Goal: Information Seeking & Learning: Obtain resource

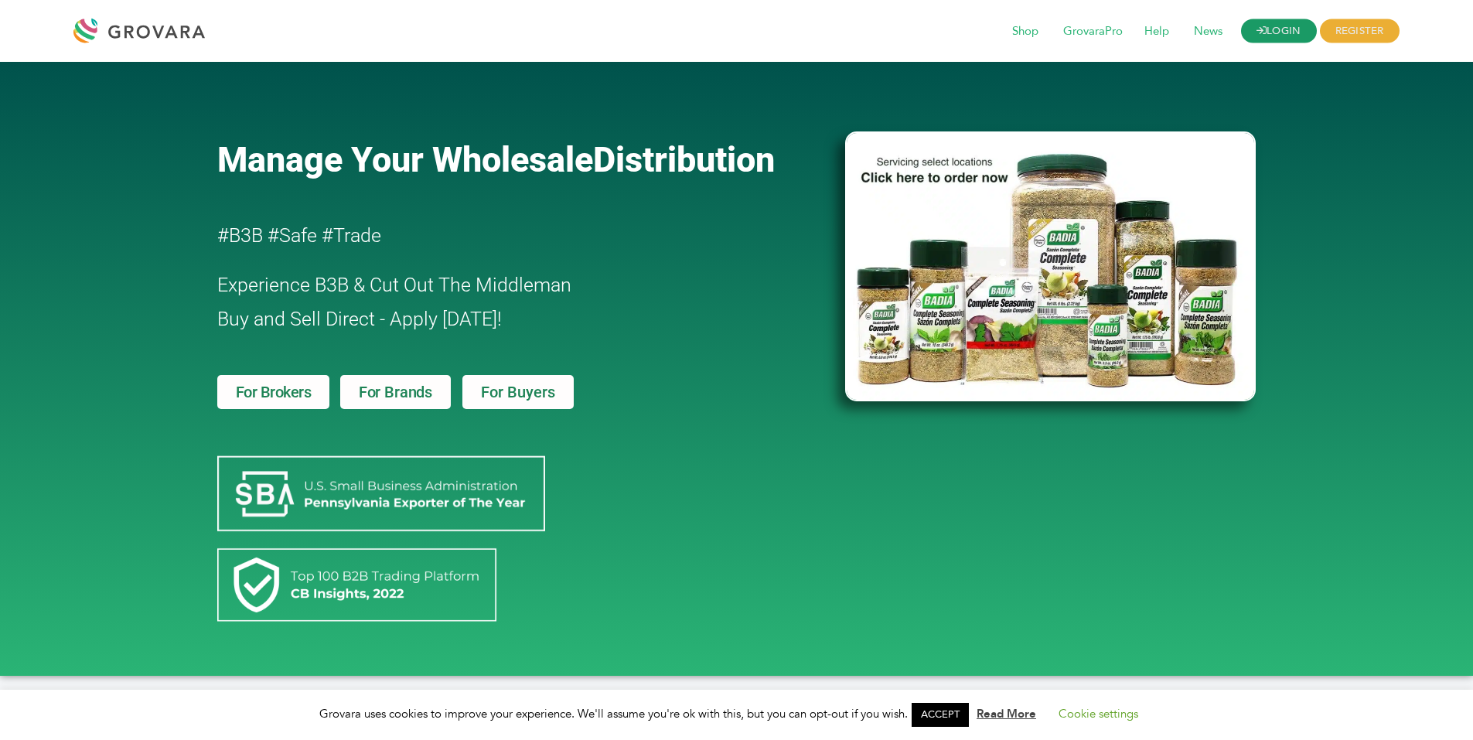
click at [1275, 30] on link "LOGIN" at bounding box center [1279, 31] width 76 height 24
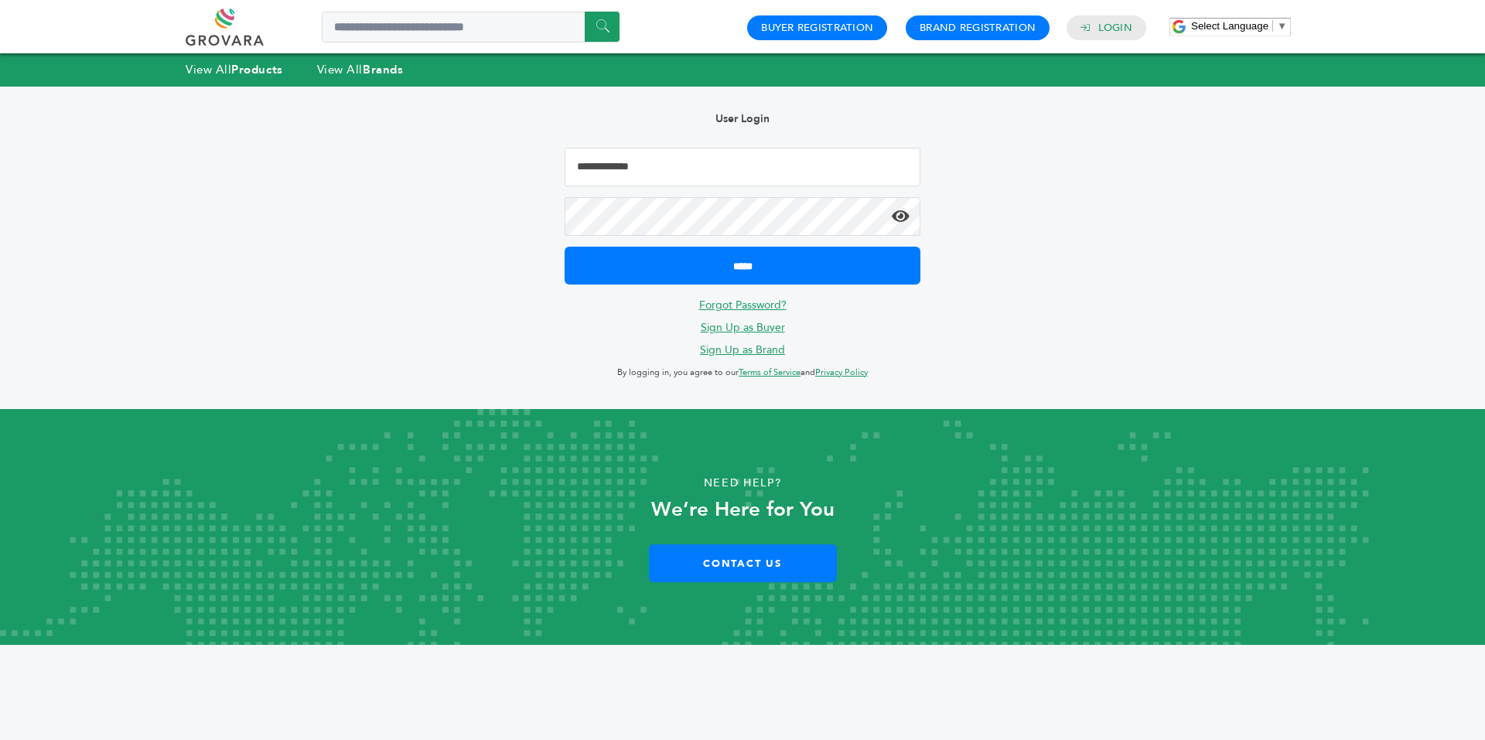
type input "**********"
click at [898, 220] on icon at bounding box center [901, 216] width 18 height 15
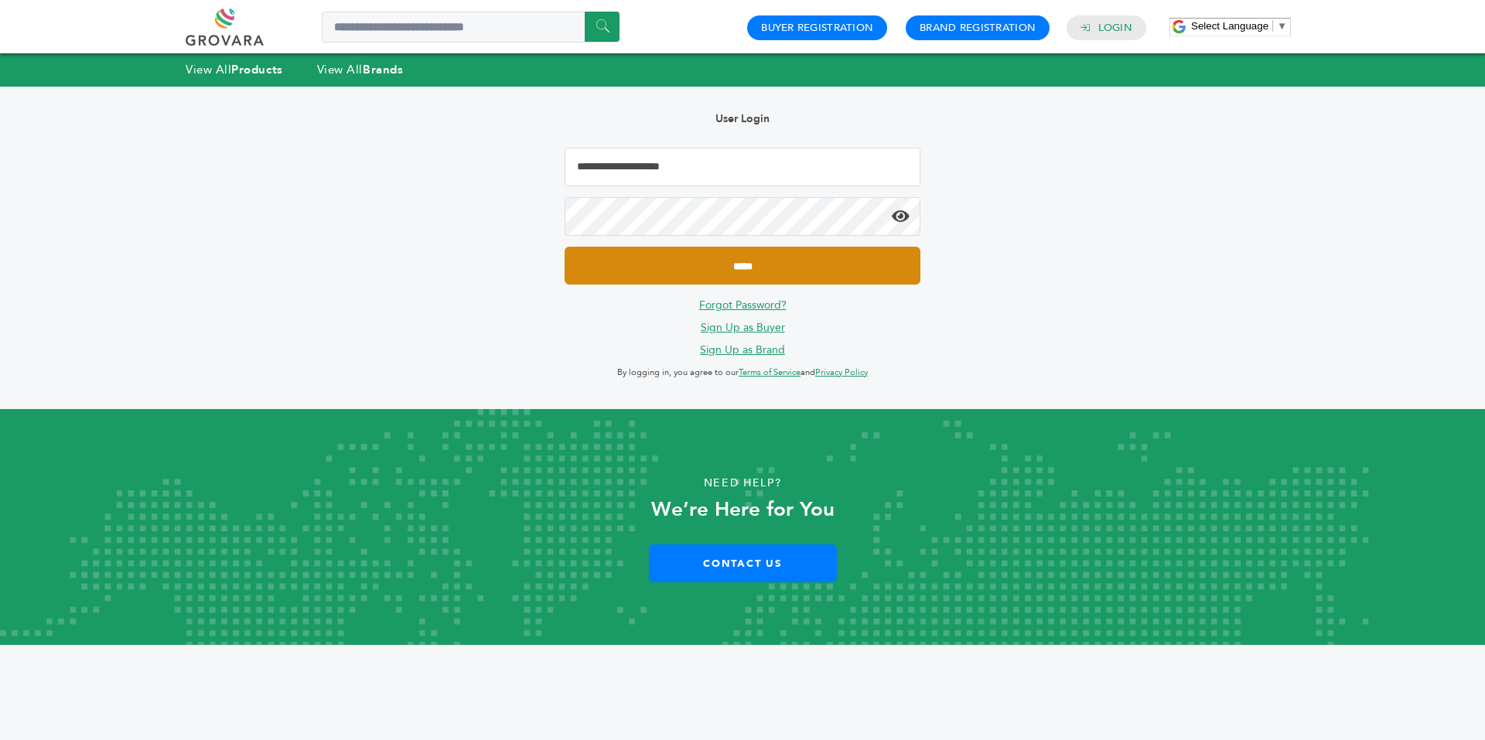
click at [822, 268] on input "*****" at bounding box center [743, 266] width 356 height 38
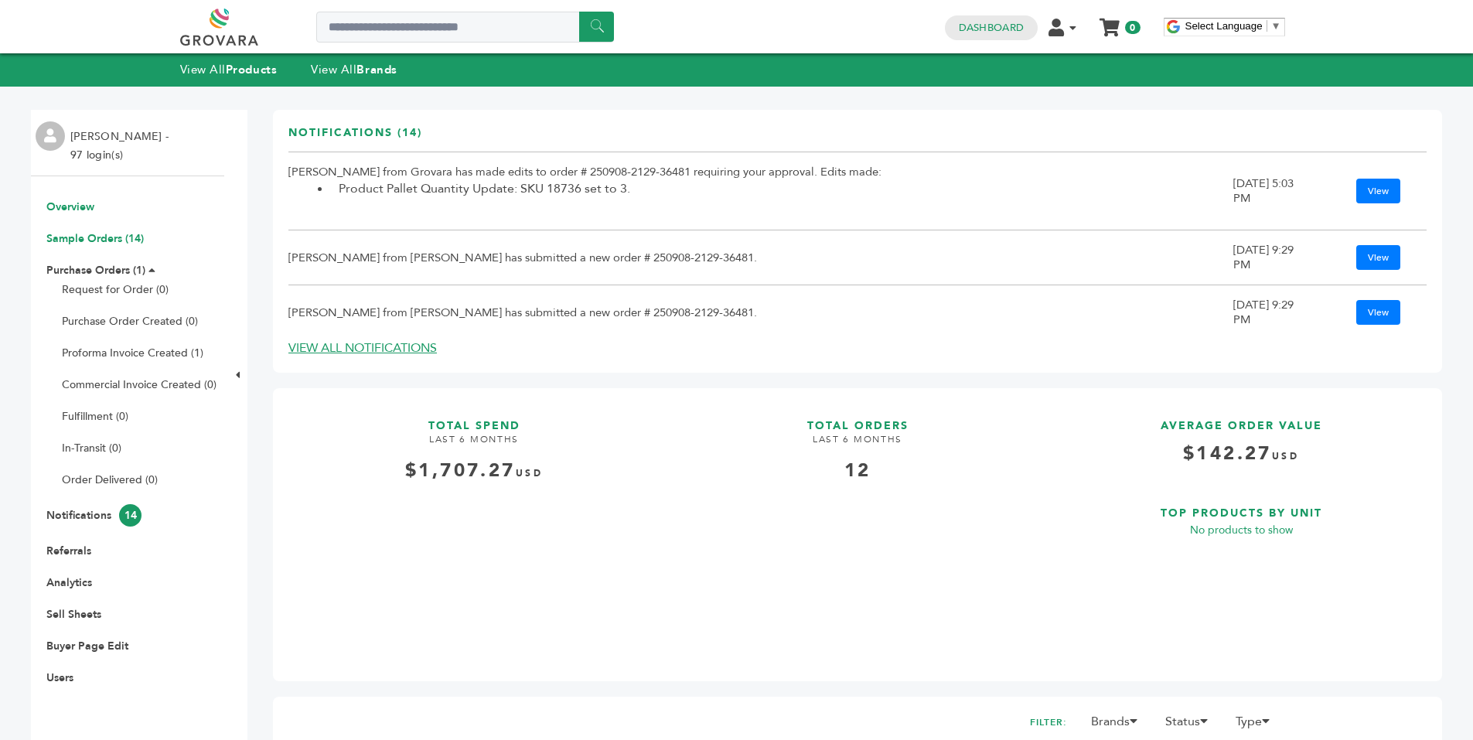
click at [111, 238] on link "Sample Orders (14)" at bounding box center [94, 238] width 97 height 15
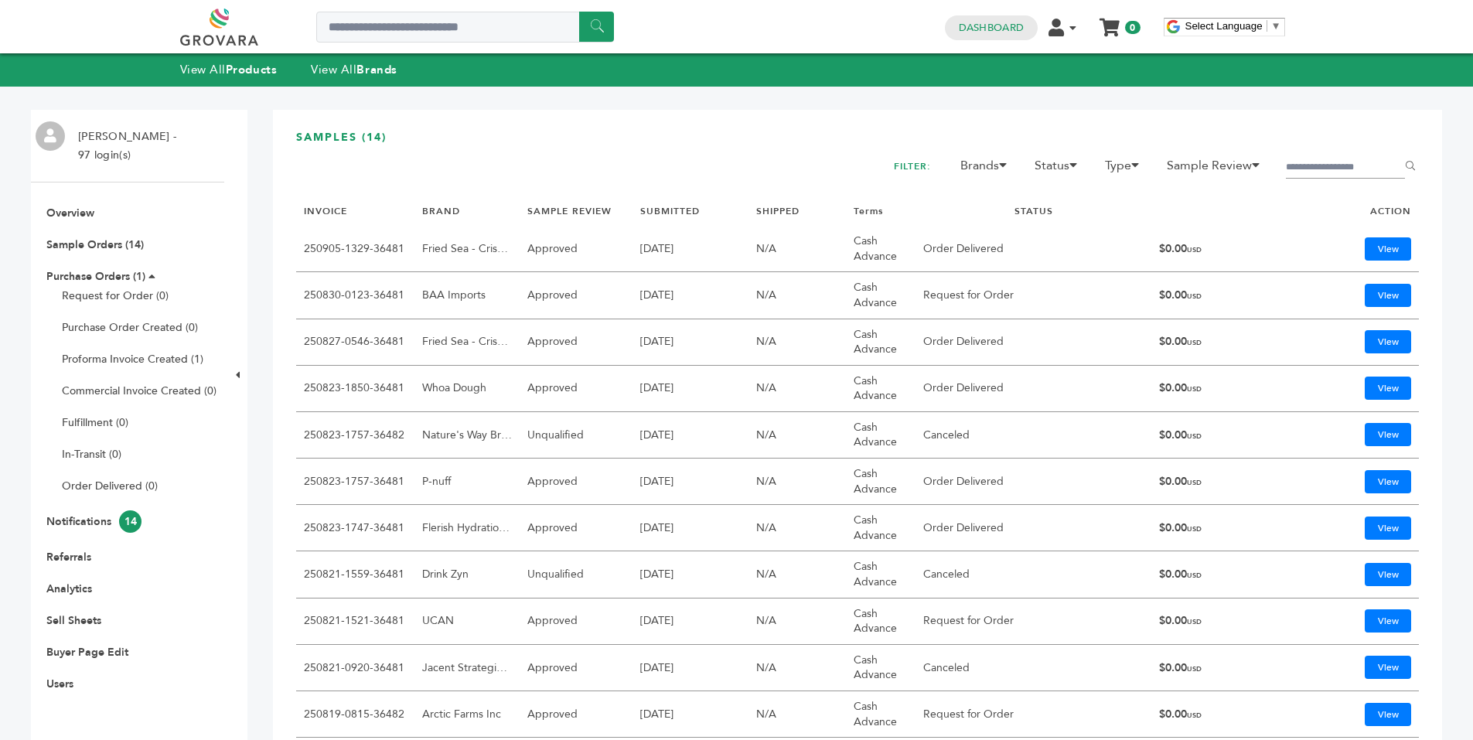
click at [391, 481] on link "250823-1757-36481" at bounding box center [354, 481] width 101 height 15
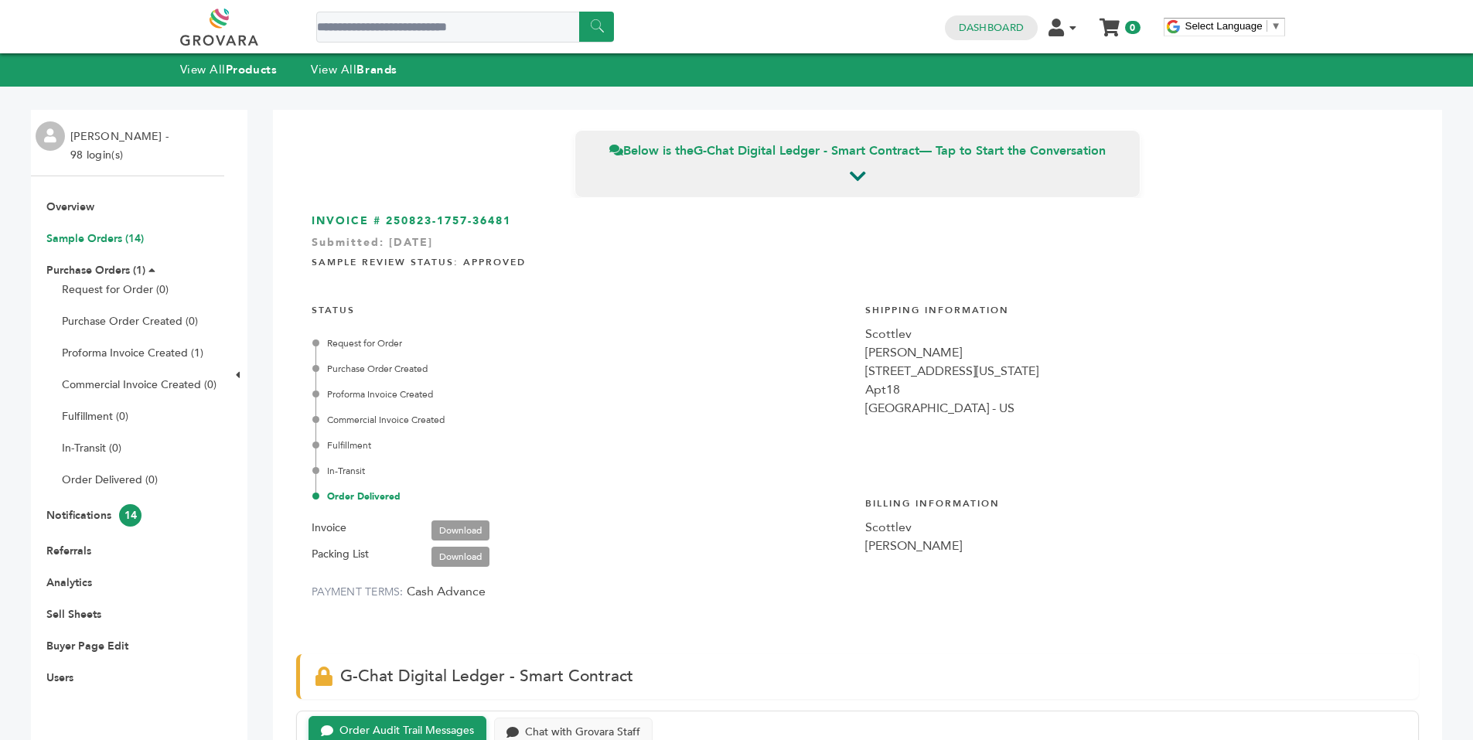
click at [108, 240] on link "Sample Orders (14)" at bounding box center [94, 238] width 97 height 15
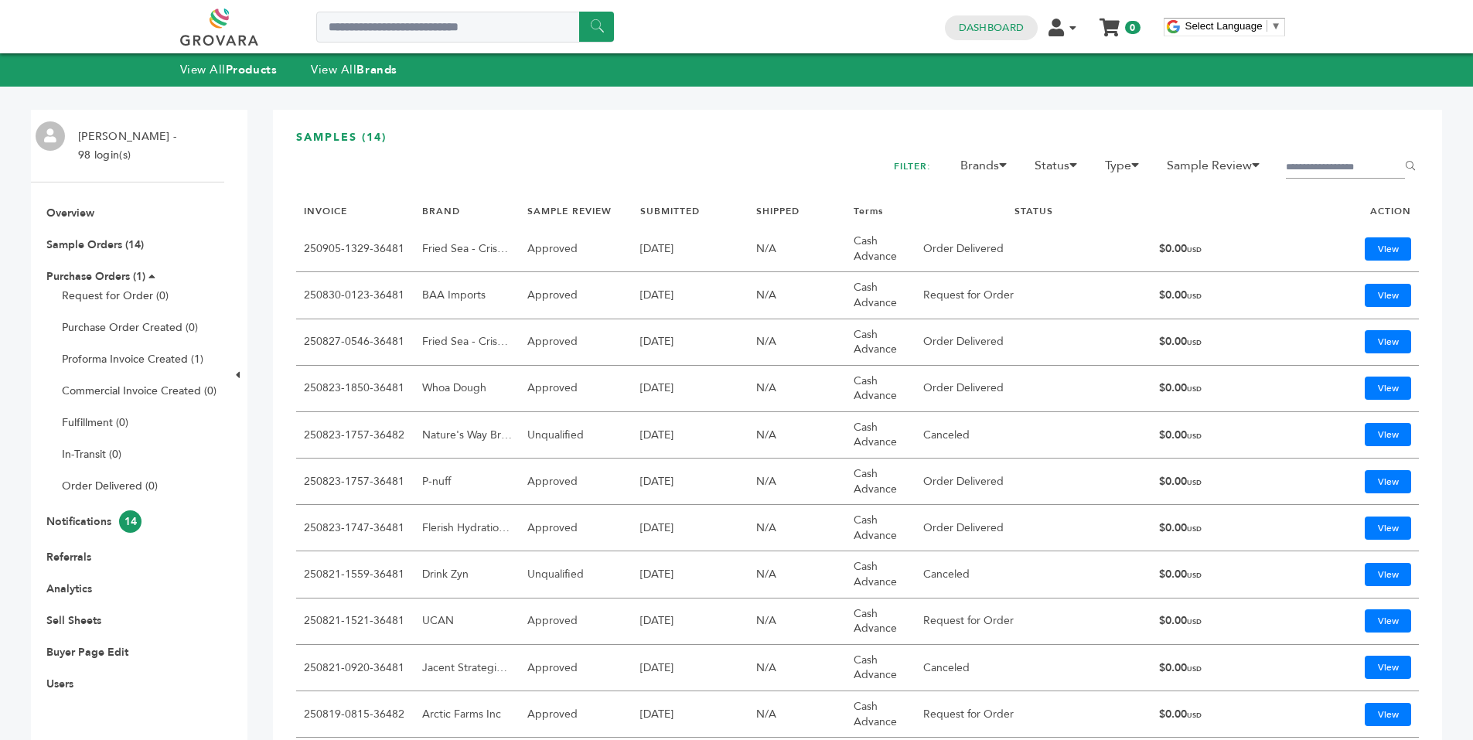
click at [218, 23] on link at bounding box center [236, 27] width 113 height 37
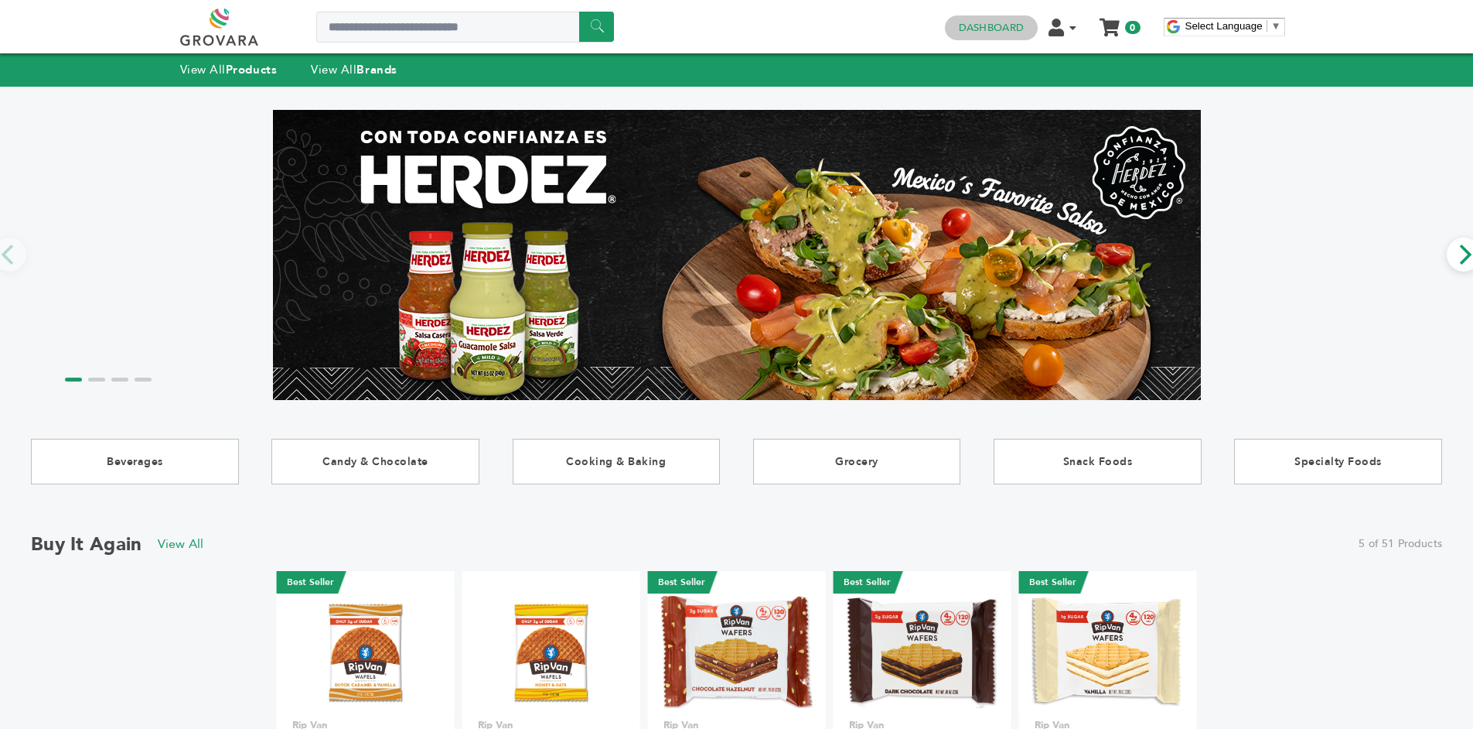
click at [1002, 25] on link "Dashboard" at bounding box center [991, 28] width 65 height 14
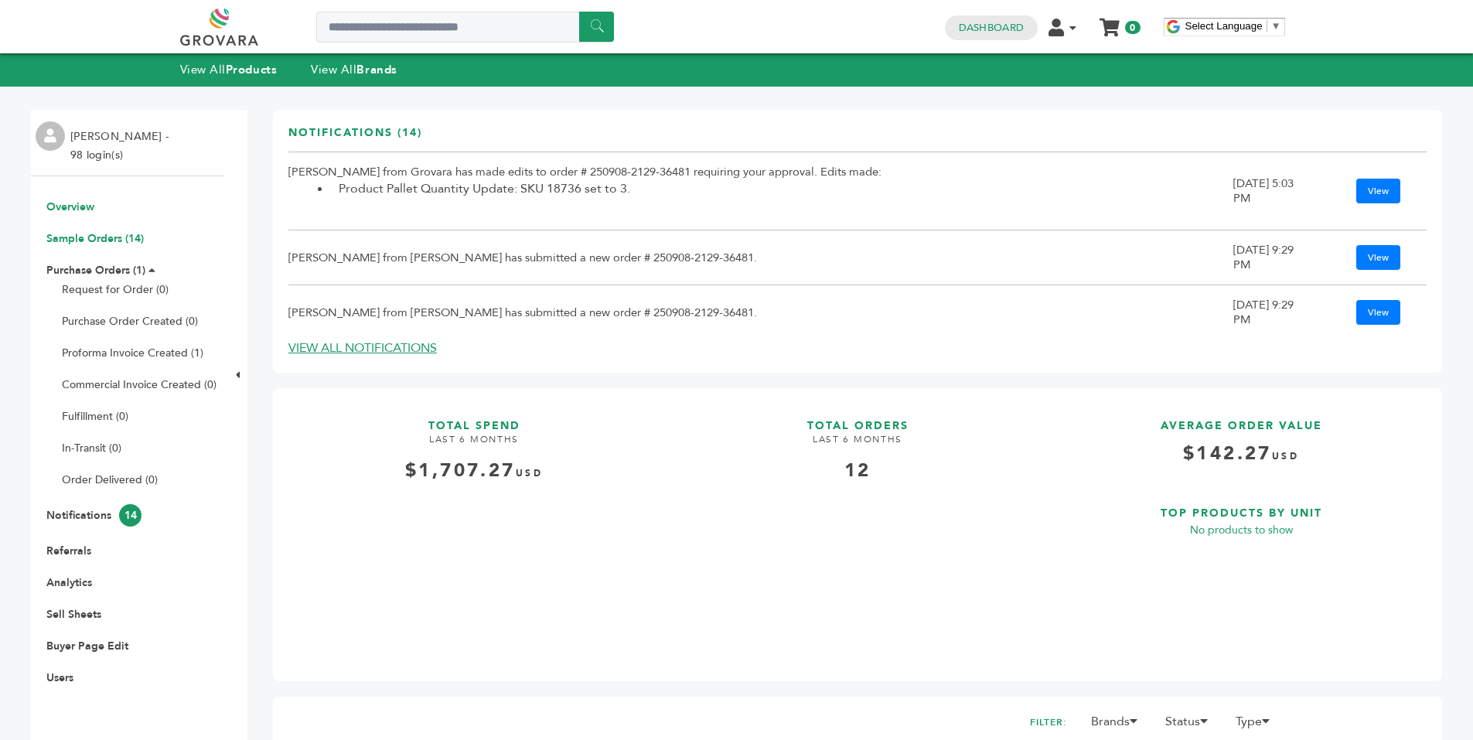
click at [94, 237] on link "Sample Orders (14)" at bounding box center [94, 238] width 97 height 15
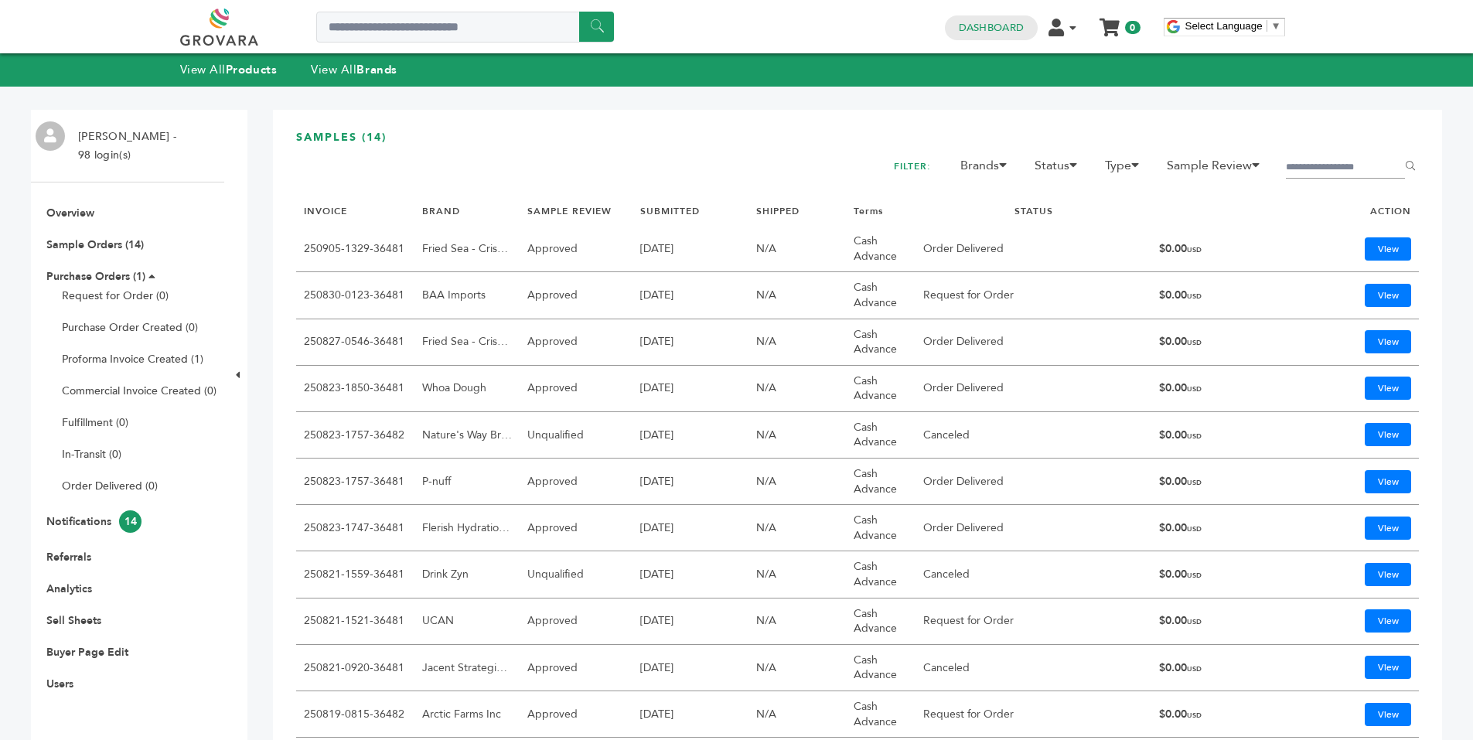
click at [353, 483] on link "250823-1757-36481" at bounding box center [354, 481] width 101 height 15
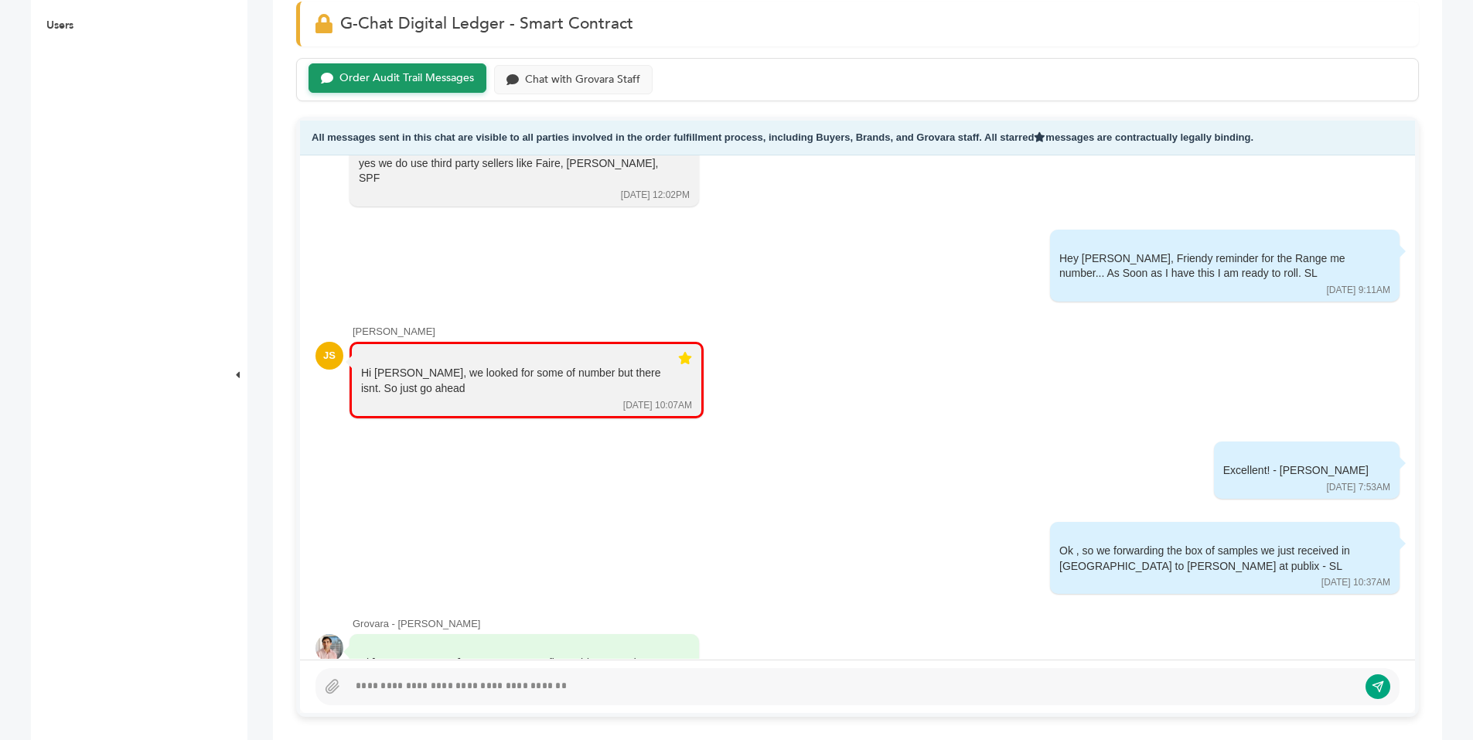
scroll to position [4767, 0]
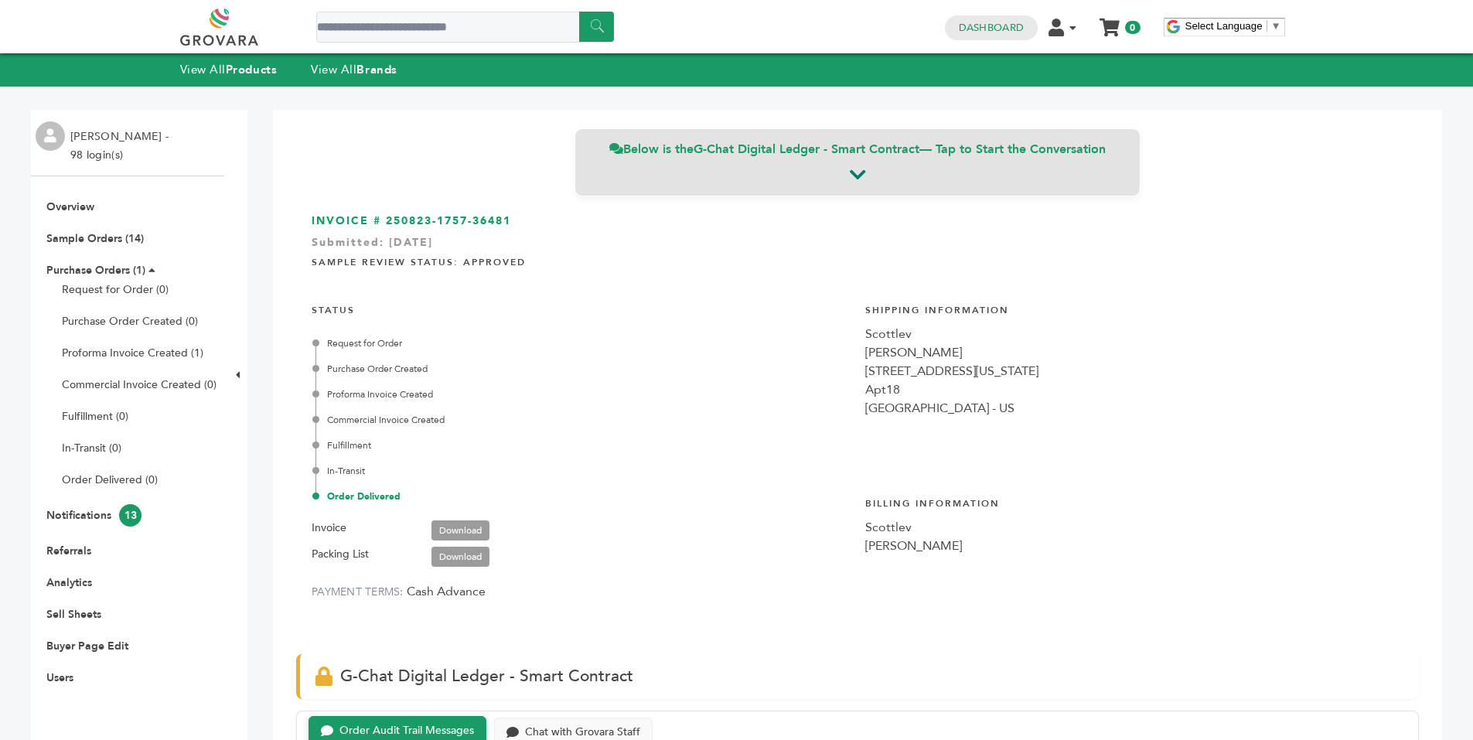
drag, startPoint x: 1059, startPoint y: 146, endPoint x: 732, endPoint y: 171, distance: 327.3
click at [732, 171] on div "Below is the G-Chat Digital Ledger - Smart Contract — Tap to Start the Conversa…" at bounding box center [858, 162] width 566 height 68
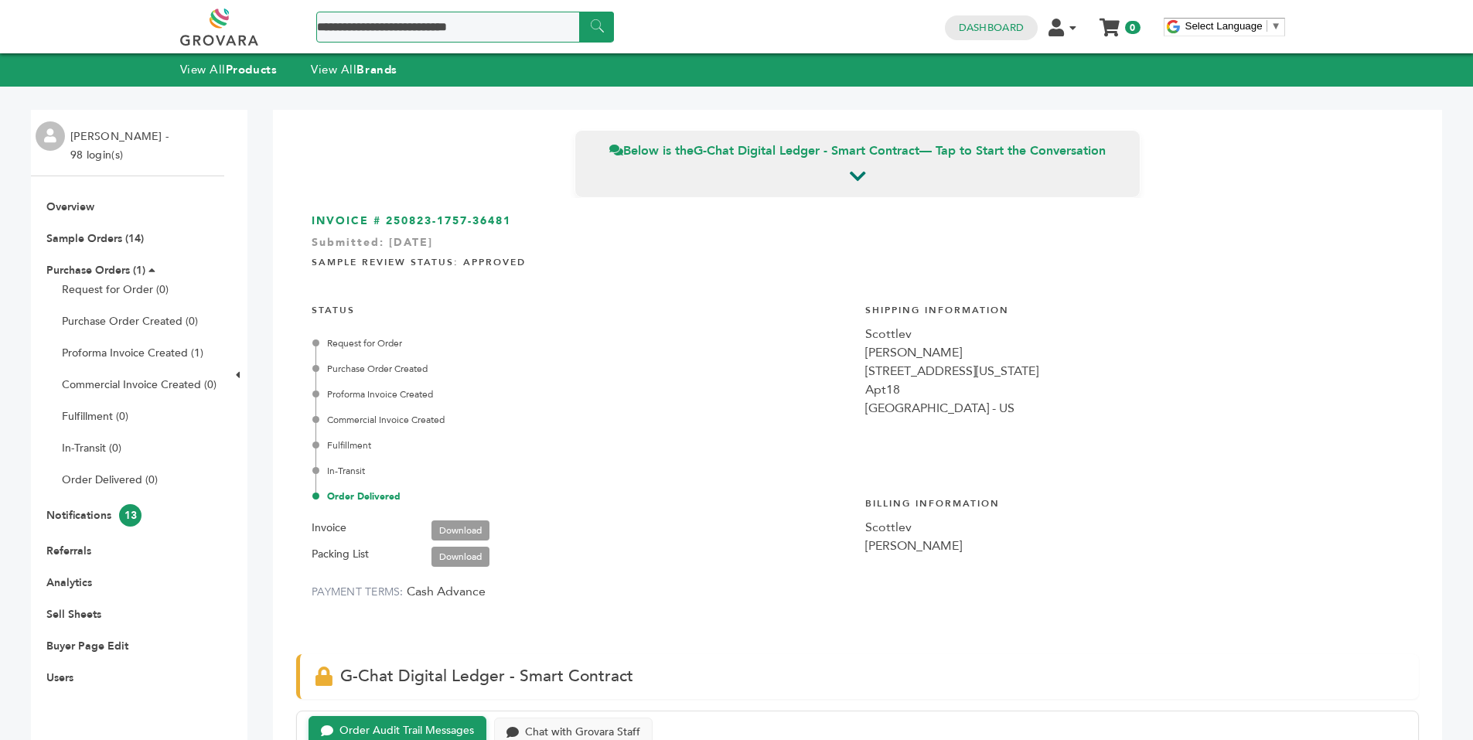
click at [445, 30] on input "Search a product or brand..." at bounding box center [465, 27] width 298 height 31
type input "******"
click at [594, 24] on input "******" at bounding box center [596, 27] width 35 height 30
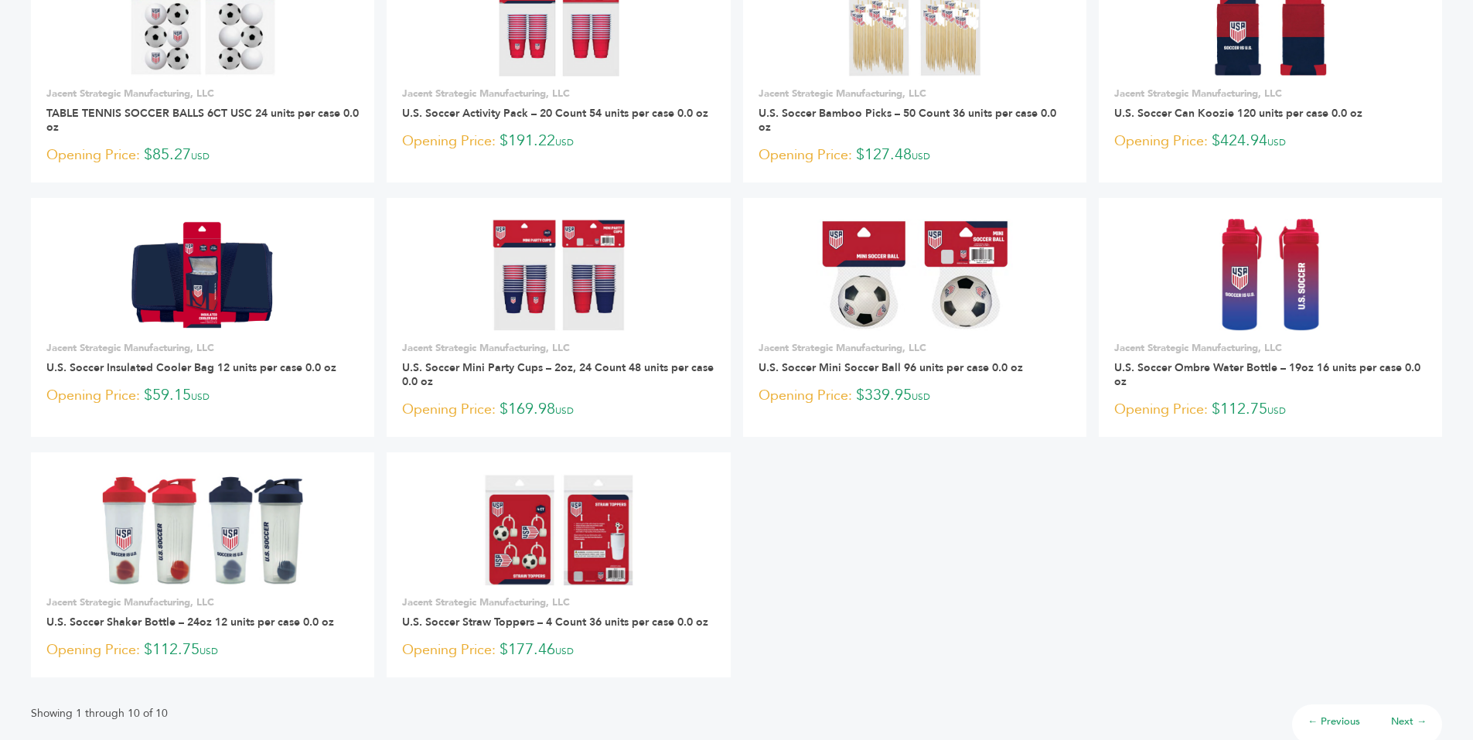
scroll to position [231, 0]
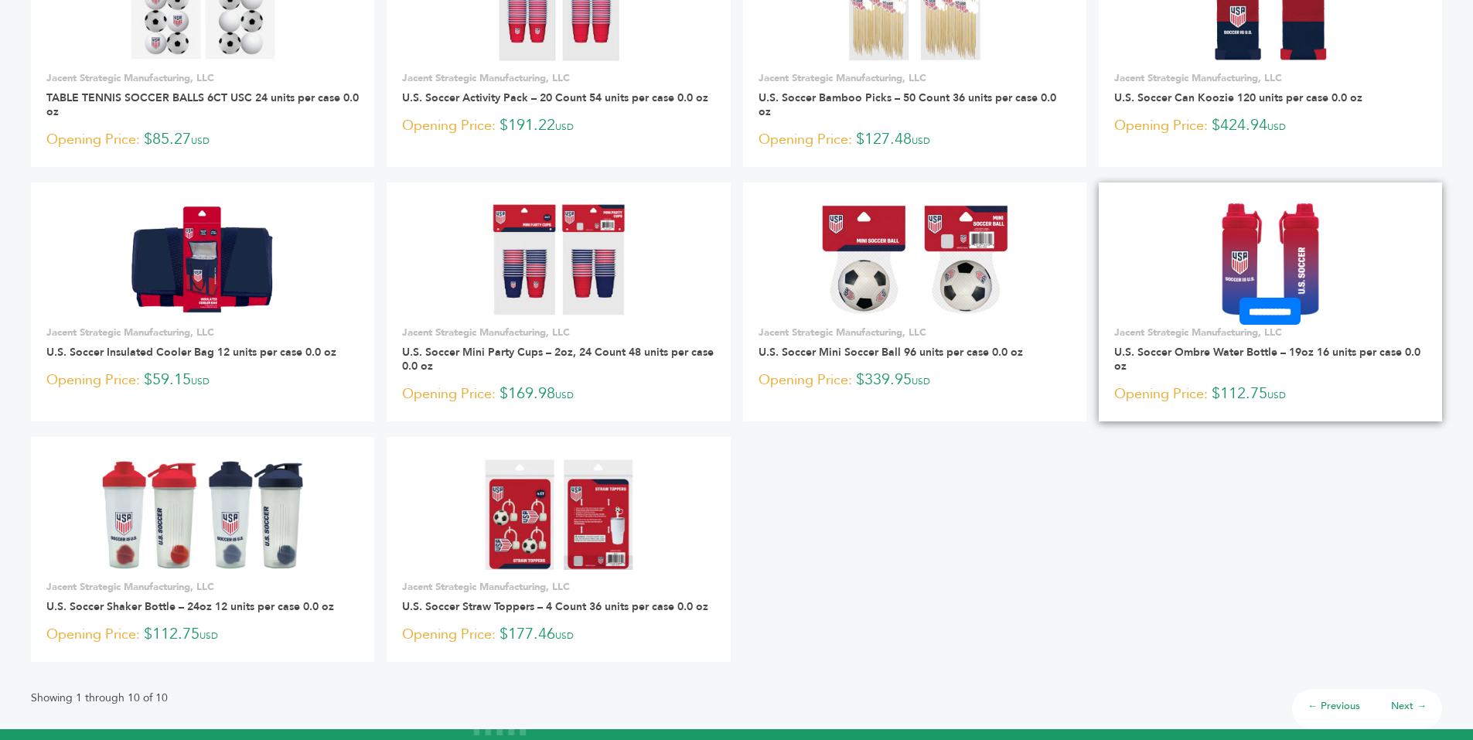
click at [1243, 268] on img at bounding box center [1270, 258] width 103 height 111
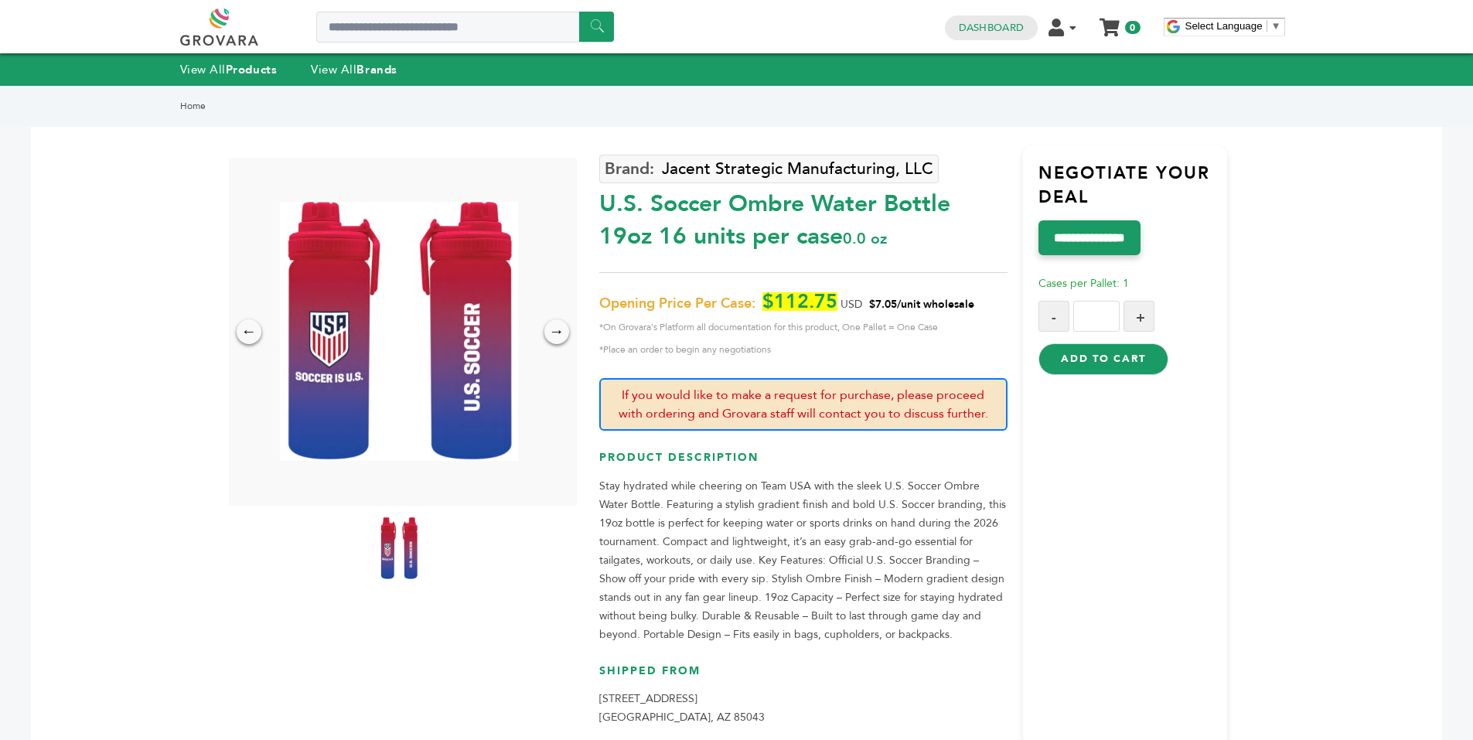
click at [445, 365] on img at bounding box center [399, 331] width 238 height 259
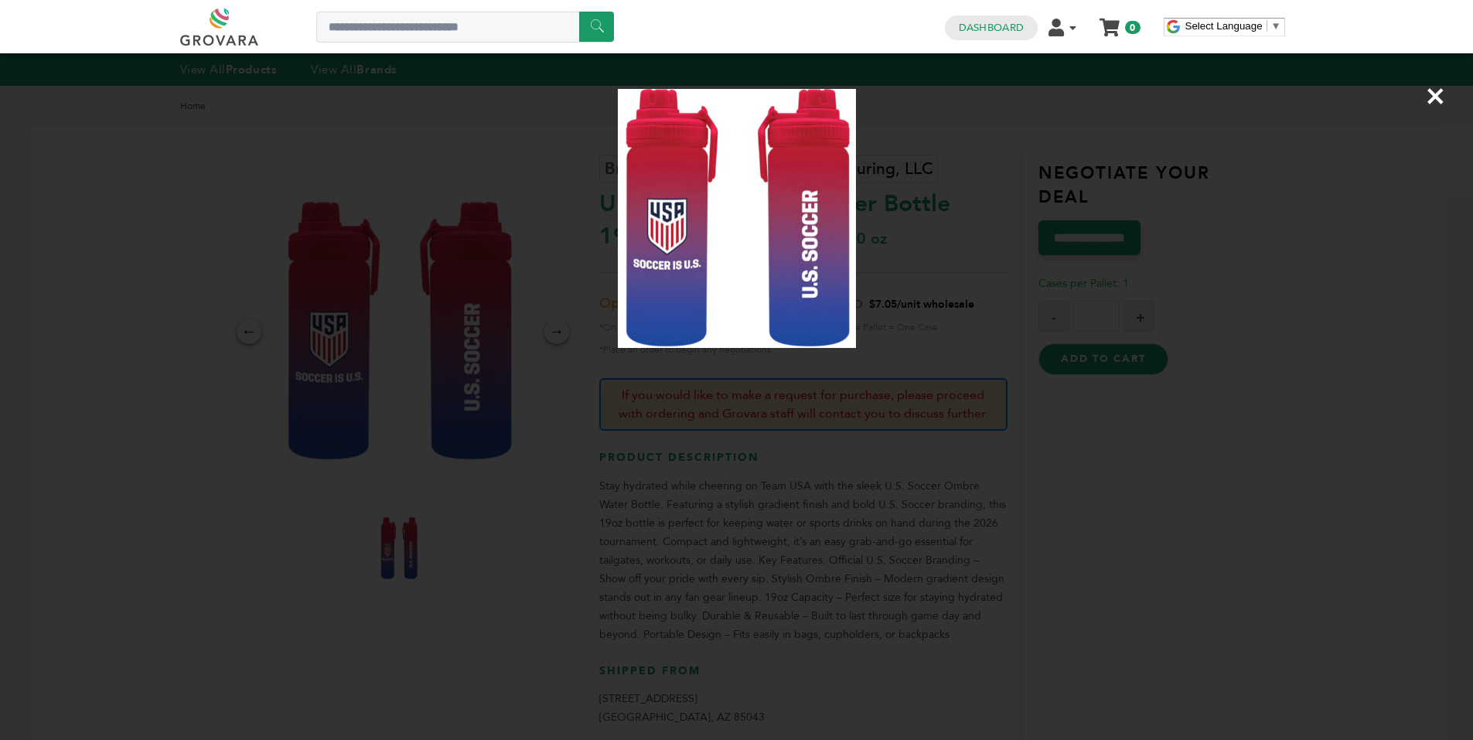
click at [480, 361] on div "×" at bounding box center [736, 370] width 1473 height 740
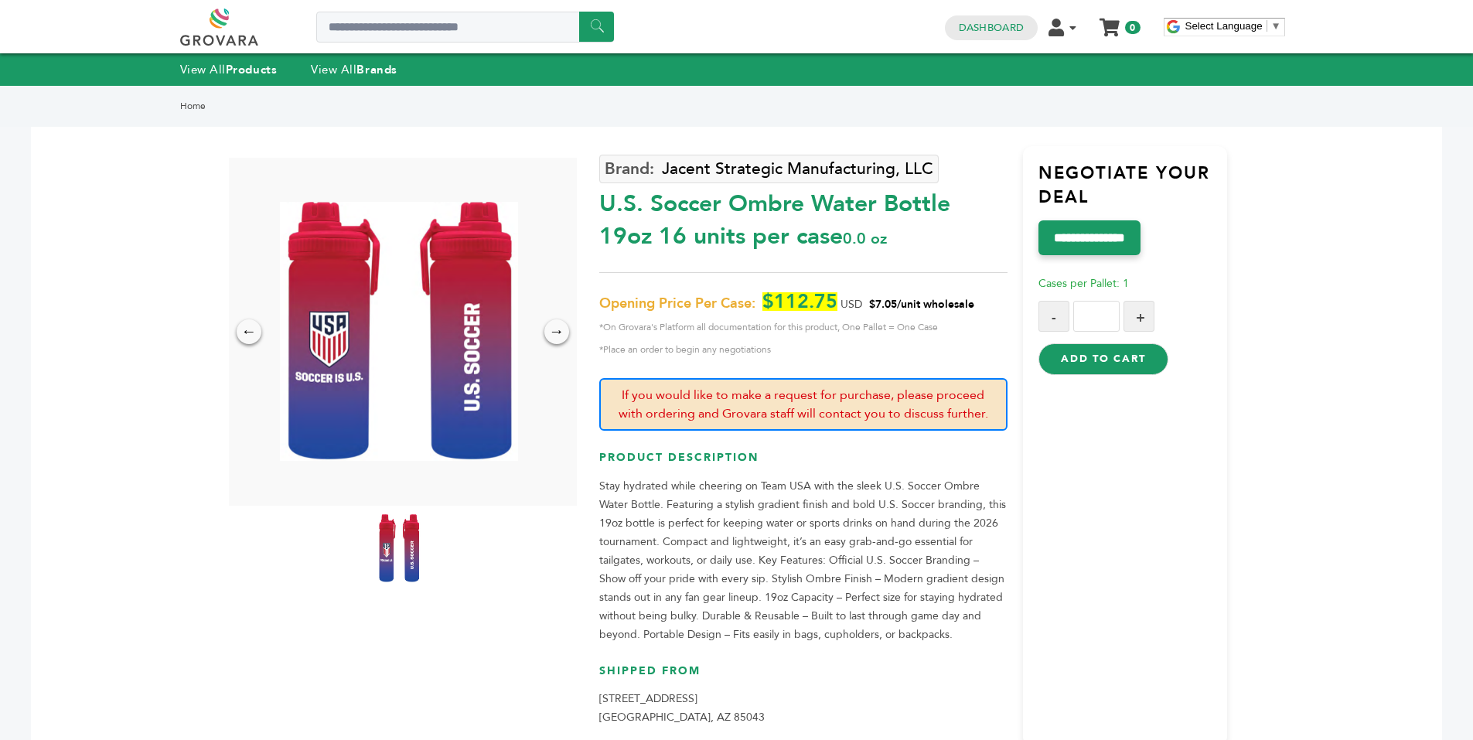
click at [407, 527] on img at bounding box center [398, 548] width 43 height 68
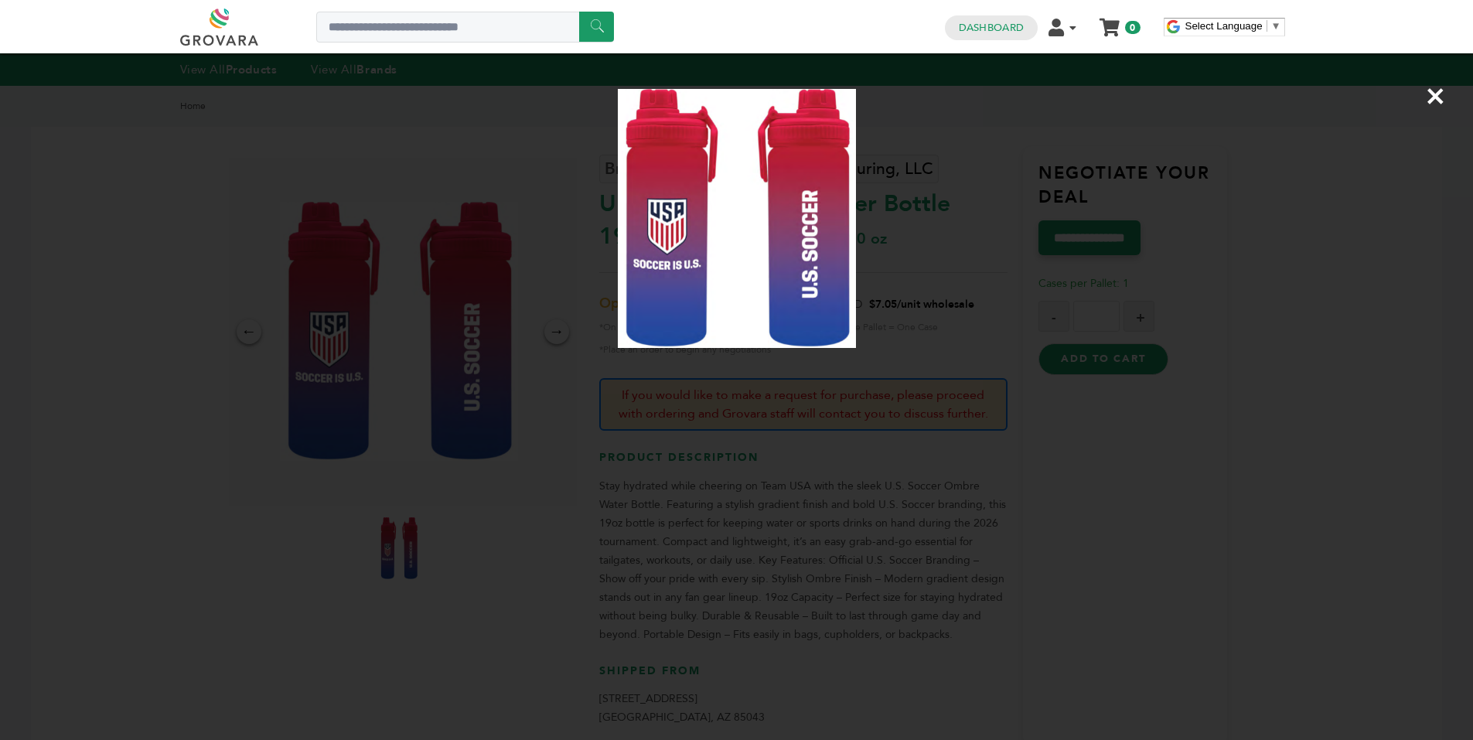
click at [442, 354] on div "×" at bounding box center [736, 370] width 1473 height 740
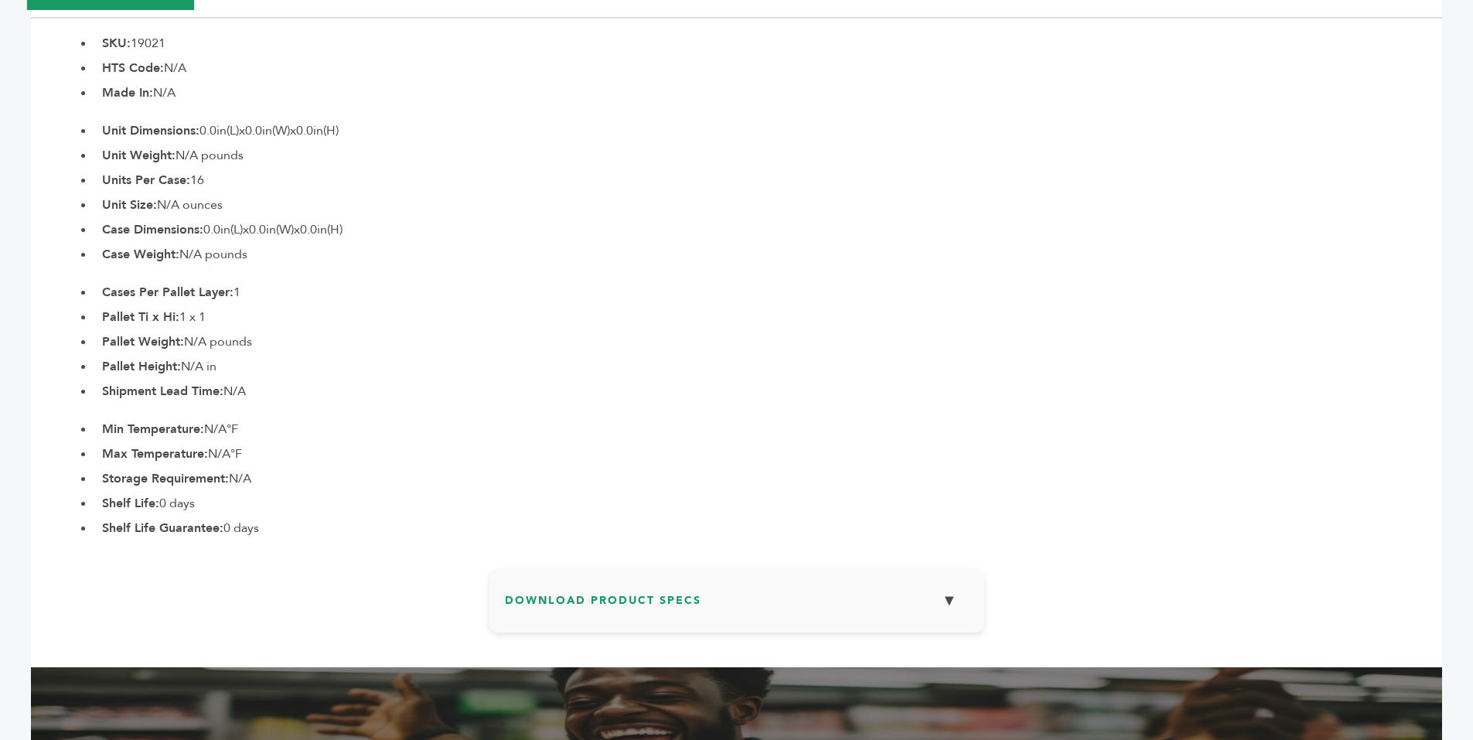
scroll to position [802, 0]
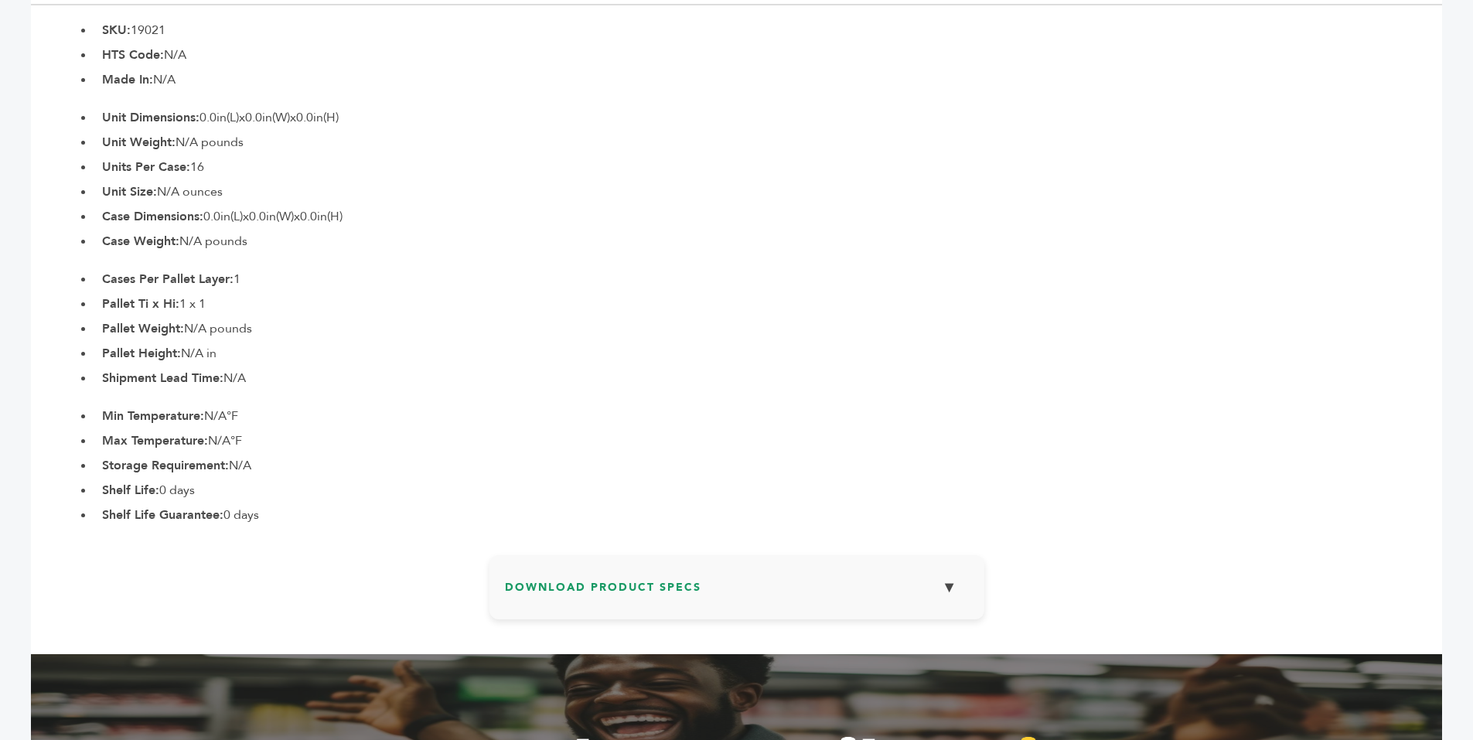
click at [893, 571] on h3 "Download Product Specs ▼" at bounding box center [737, 593] width 464 height 45
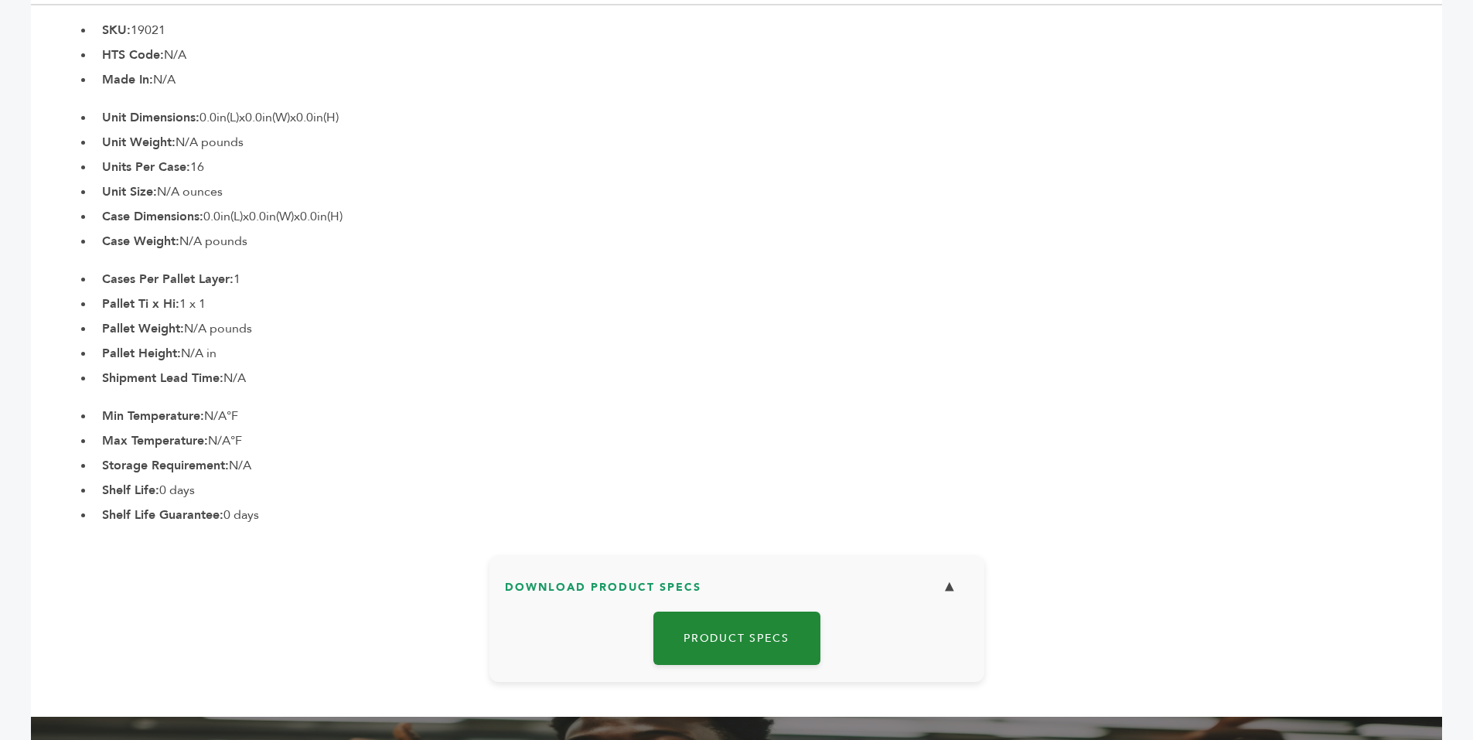
click at [776, 638] on link "Product Specs" at bounding box center [737, 638] width 167 height 53
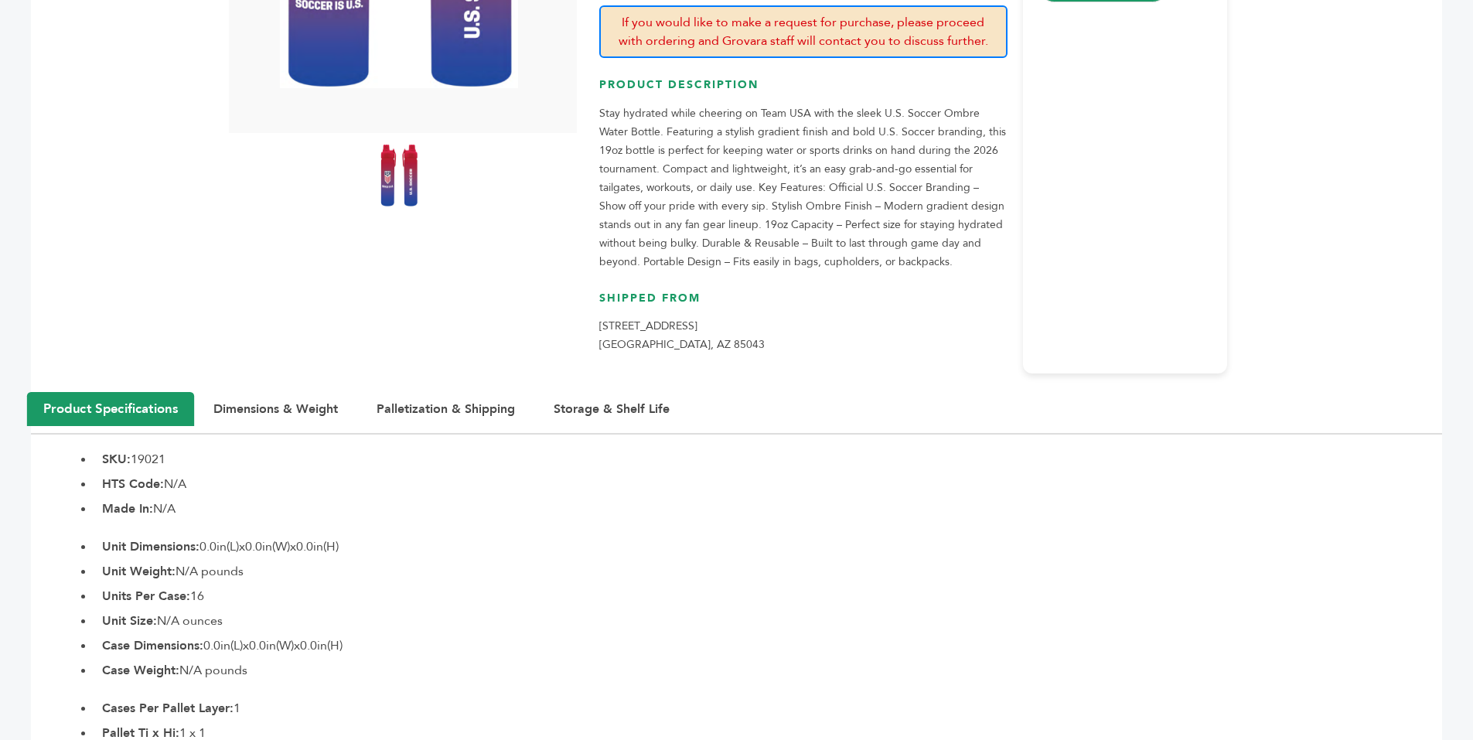
scroll to position [84, 0]
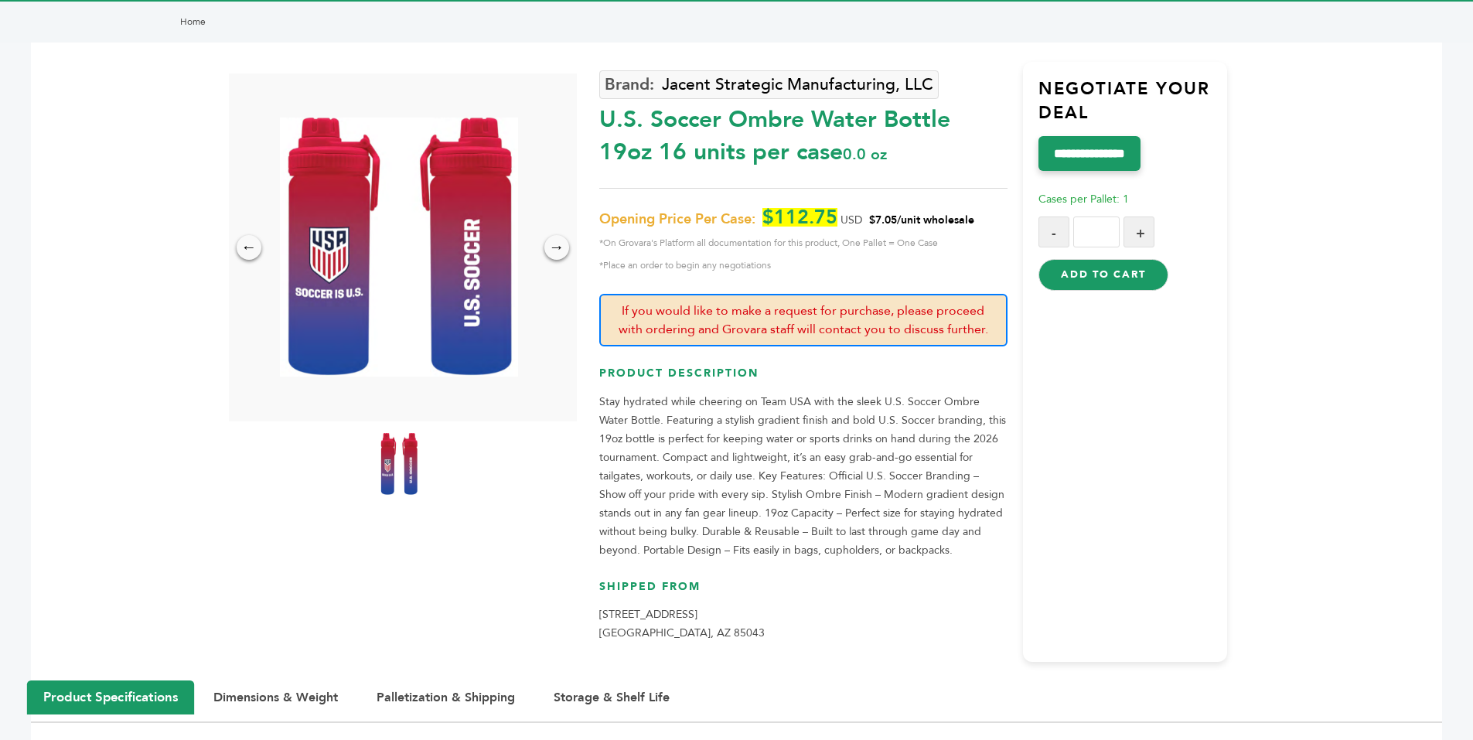
drag, startPoint x: 845, startPoint y: 155, endPoint x: 604, endPoint y: 123, distance: 243.4
click at [604, 123] on div "U.S. Soccer Ombre Water Bottle 19oz 16 units per case 0.0 oz" at bounding box center [803, 132] width 408 height 73
copy div "U.S. Soccer Ombre Water Bottle 19oz 16 units per case"
click at [600, 117] on div "U.S. Soccer Ombre Water Bottle 19oz 16 units per case 0.0 oz" at bounding box center [803, 132] width 408 height 73
drag, startPoint x: 600, startPoint y: 117, endPoint x: 841, endPoint y: 159, distance: 244.2
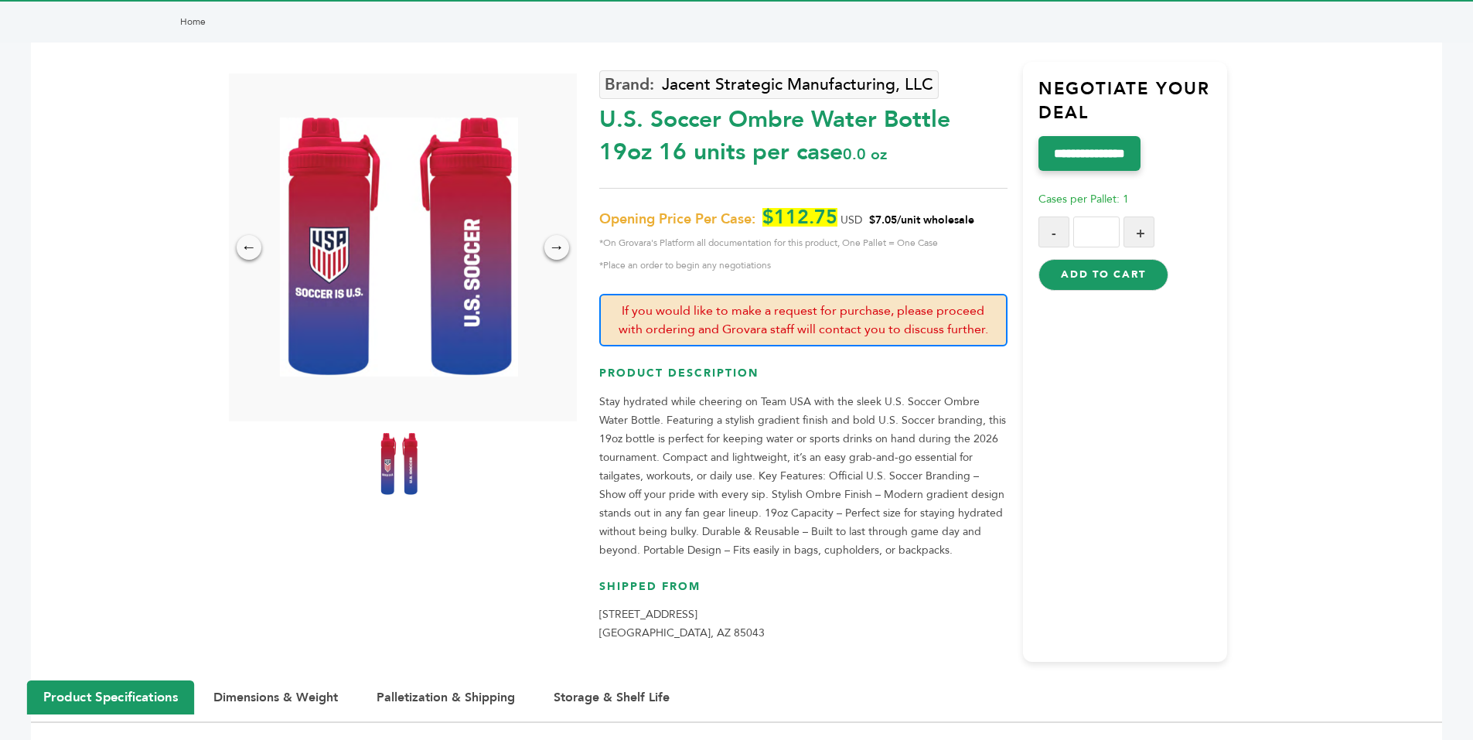
click at [841, 159] on div "U.S. Soccer Ombre Water Bottle 19oz 16 units per case 0.0 oz" at bounding box center [803, 132] width 408 height 73
copy div "U.S. Soccer Ombre Water Bottle 19oz 16 units per case"
